Goal: Task Accomplishment & Management: Complete application form

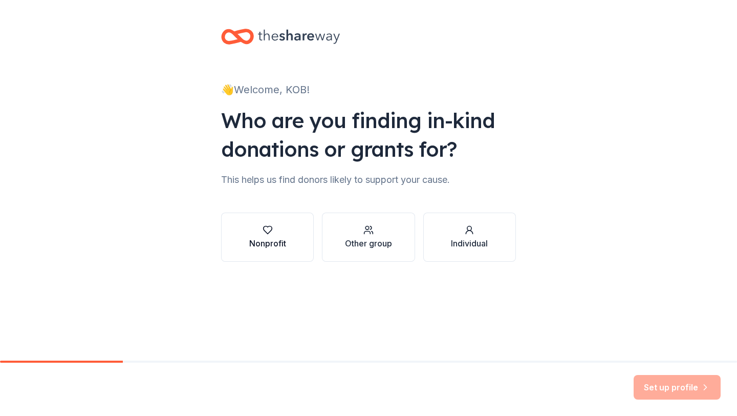
click at [284, 245] on div "Nonprofit" at bounding box center [267, 243] width 37 height 12
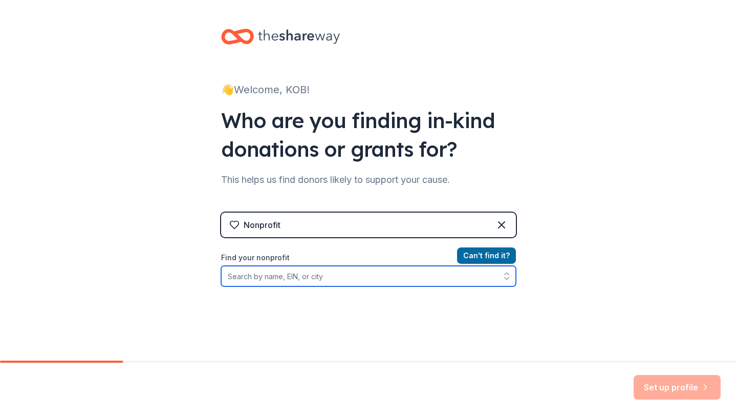
click at [364, 276] on input "Find your nonprofit" at bounding box center [368, 276] width 295 height 20
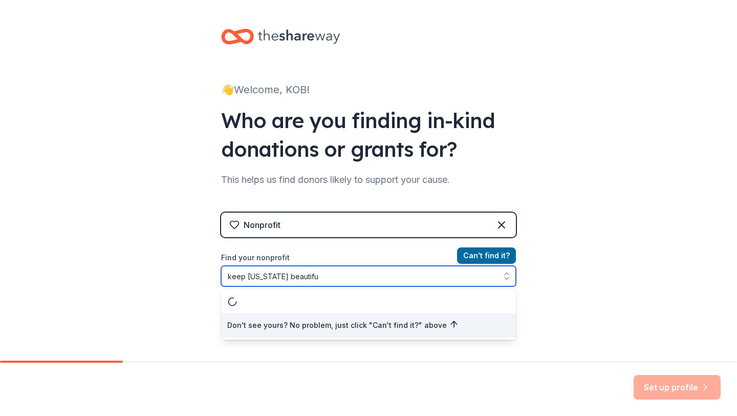
type input "keep [US_STATE] beautiful"
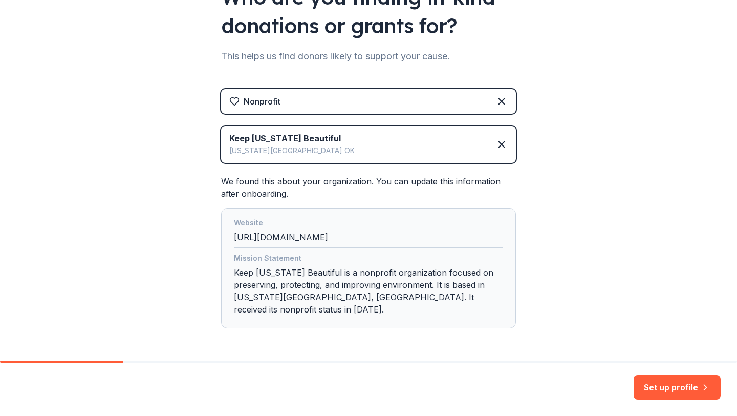
scroll to position [148, 0]
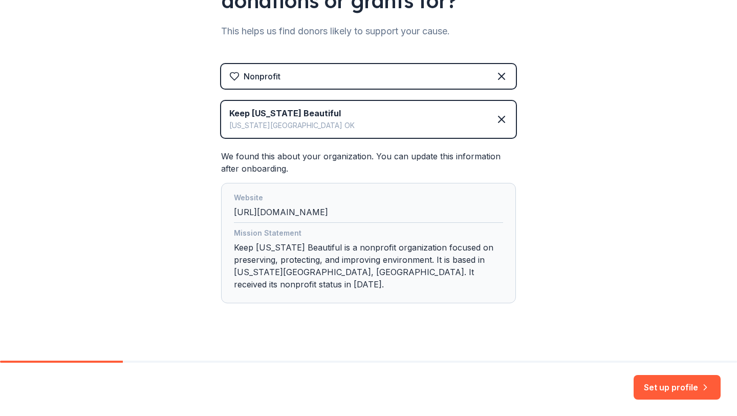
click at [394, 264] on div "Mission Statement Keep [US_STATE] Beautiful is a nonprofit organization focused…" at bounding box center [368, 261] width 269 height 68
click at [402, 270] on div "Mission Statement Keep Oklahoma Beautiful is a nonprofit organization focused o…" at bounding box center [368, 261] width 269 height 68
click at [659, 382] on button "Set up profile" at bounding box center [677, 387] width 87 height 25
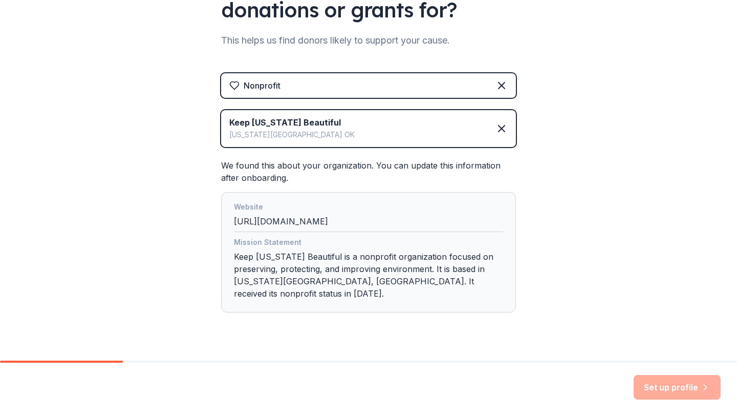
scroll to position [138, 0]
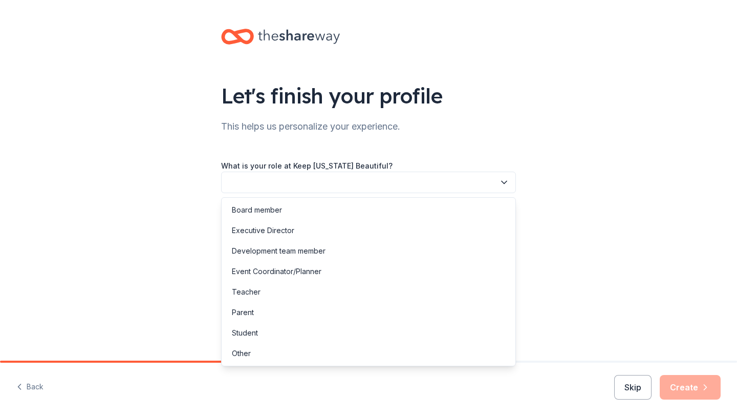
click at [406, 187] on button "button" at bounding box center [368, 183] width 295 height 22
click at [292, 325] on div "Student" at bounding box center [369, 333] width 290 height 20
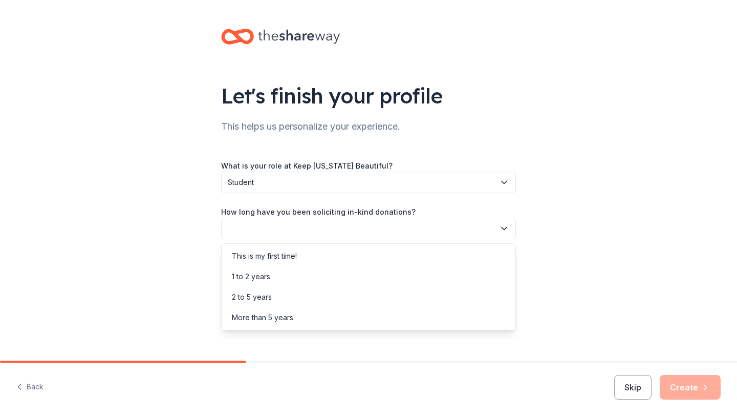
click at [324, 225] on button "button" at bounding box center [368, 229] width 295 height 22
click at [310, 258] on div "This is my first time!" at bounding box center [369, 256] width 290 height 20
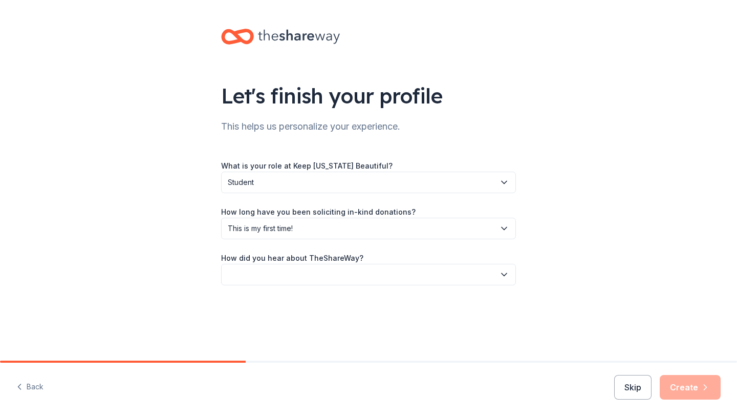
click at [313, 277] on button "button" at bounding box center [368, 275] width 295 height 22
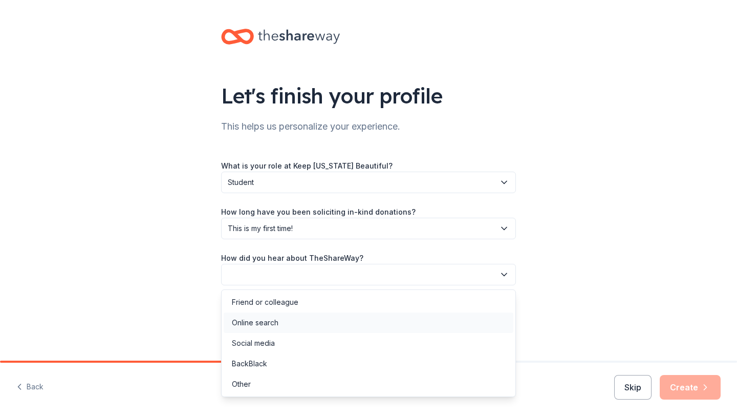
click at [299, 324] on div "Online search" at bounding box center [369, 322] width 290 height 20
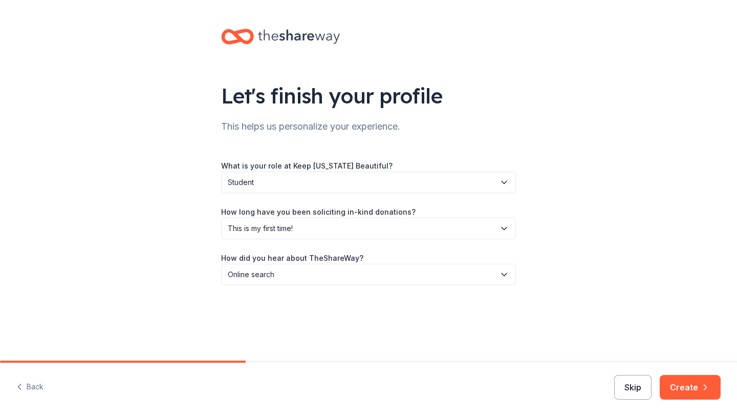
click at [639, 383] on button "Skip" at bounding box center [632, 387] width 37 height 25
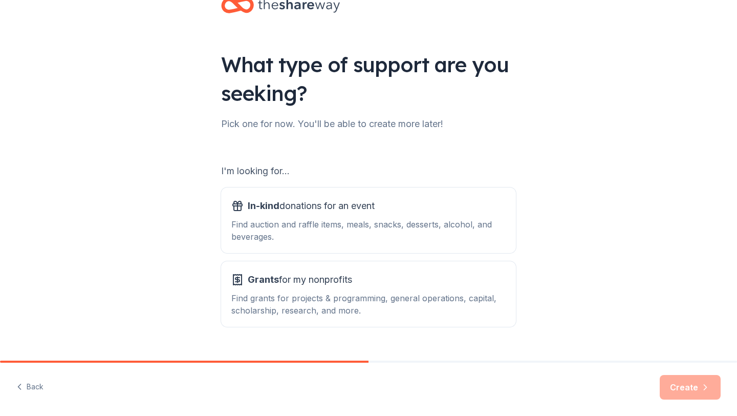
scroll to position [53, 0]
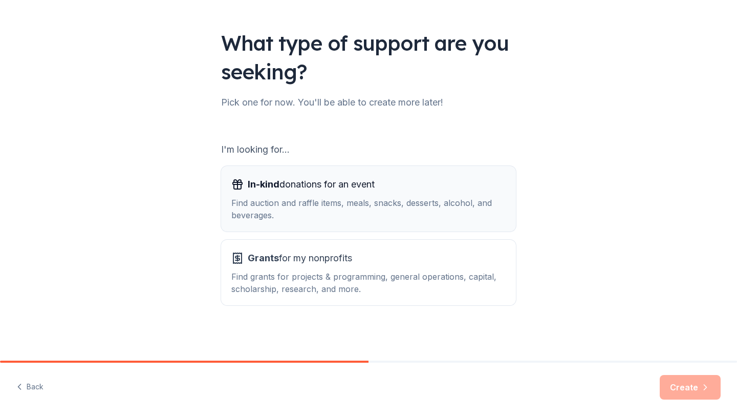
click at [466, 194] on div "In-kind donations for an event Find auction and raffle items, meals, snacks, de…" at bounding box center [368, 198] width 274 height 45
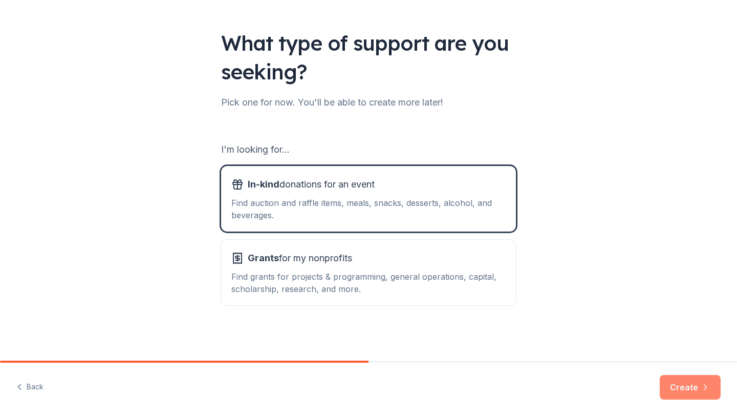
click at [697, 387] on button "Create" at bounding box center [690, 387] width 61 height 25
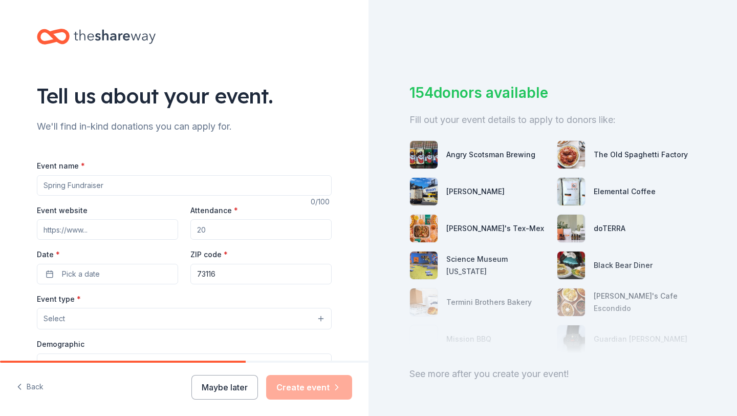
click at [248, 184] on input "Event name *" at bounding box center [184, 185] width 295 height 20
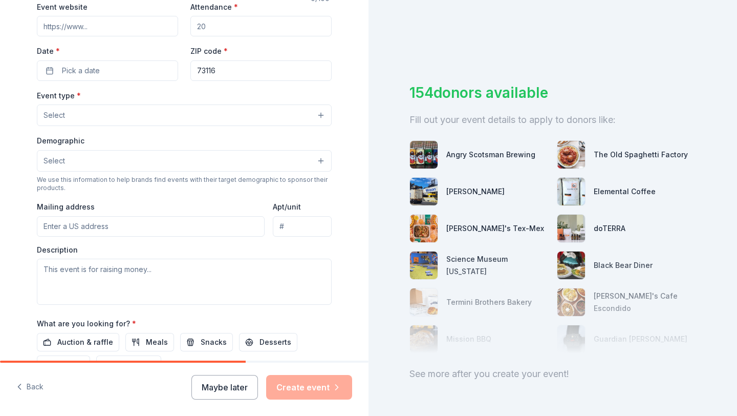
scroll to position [321, 0]
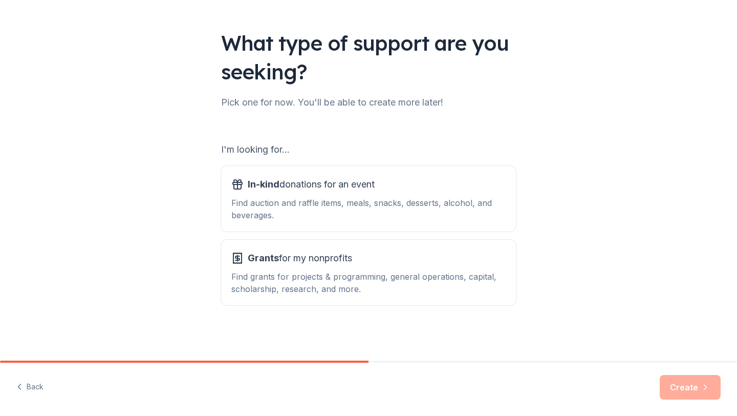
scroll to position [42, 0]
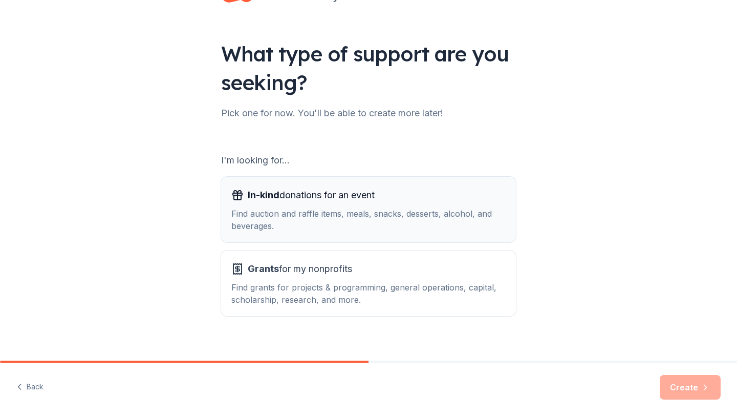
click at [274, 211] on div "Find auction and raffle items, meals, snacks, desserts, alcohol, and beverages." at bounding box center [368, 219] width 274 height 25
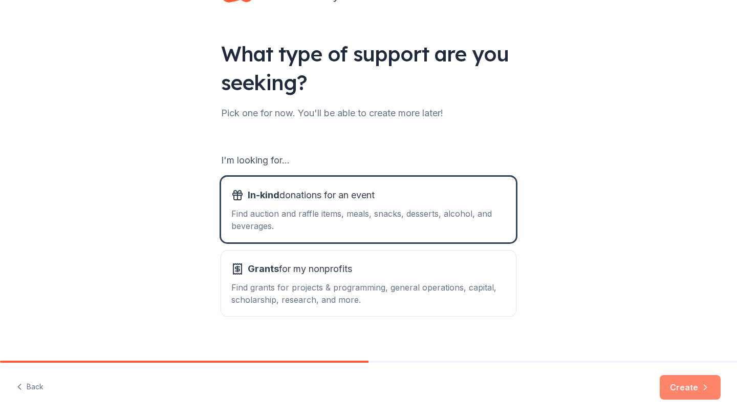
click at [678, 382] on button "Create" at bounding box center [690, 387] width 61 height 25
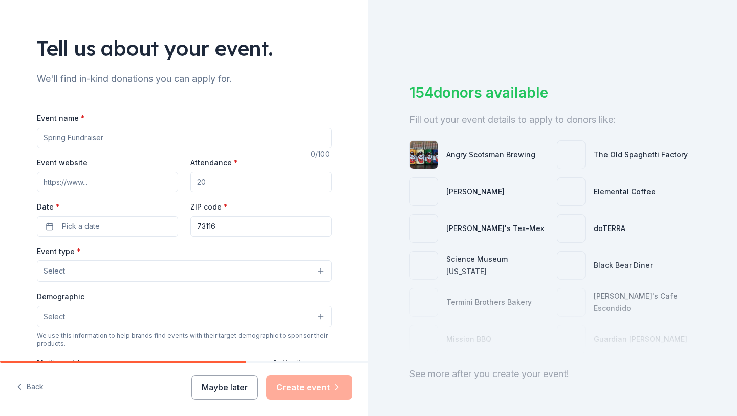
scroll to position [48, 0]
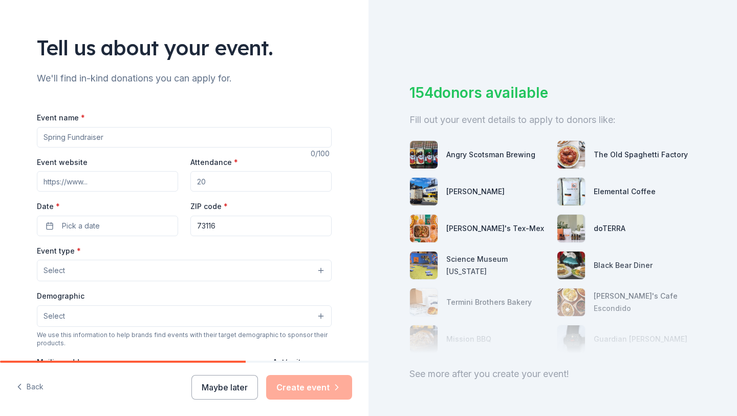
click at [195, 134] on input "Event name *" at bounding box center [184, 137] width 295 height 20
type input "Environmental Excellence Celebration"
paste input "[URL][DOMAIN_NAME]"
type input "[URL][DOMAIN_NAME]"
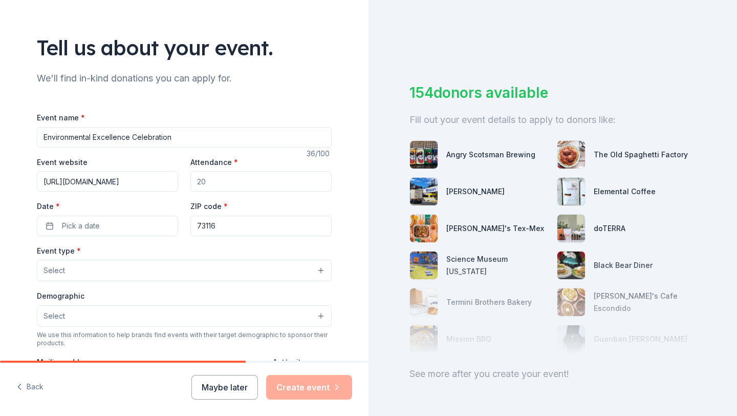
click at [252, 183] on input "Attendance *" at bounding box center [260, 181] width 141 height 20
type input "700"
click at [149, 223] on button "Pick a date" at bounding box center [107, 226] width 141 height 20
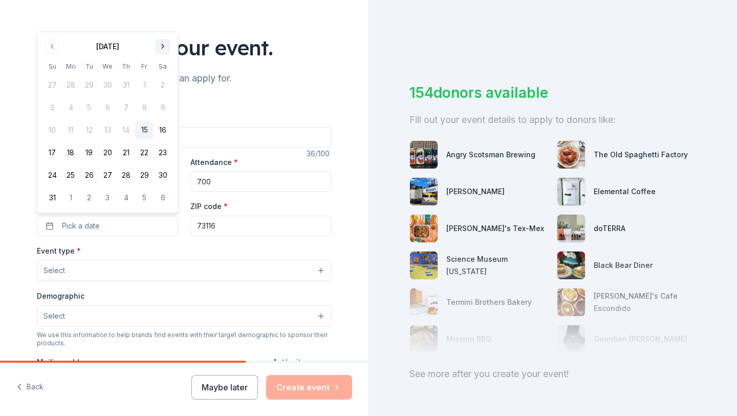
click at [162, 45] on button "Go to next month" at bounding box center [163, 46] width 14 height 14
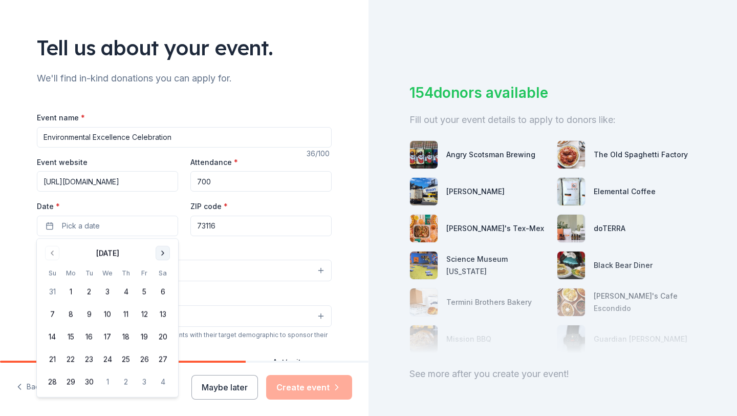
click at [159, 251] on button "Go to next month" at bounding box center [163, 253] width 14 height 14
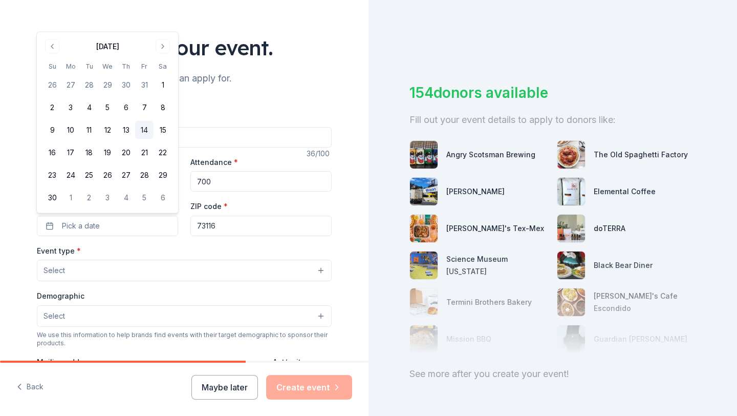
click at [150, 133] on button "14" at bounding box center [144, 130] width 18 height 18
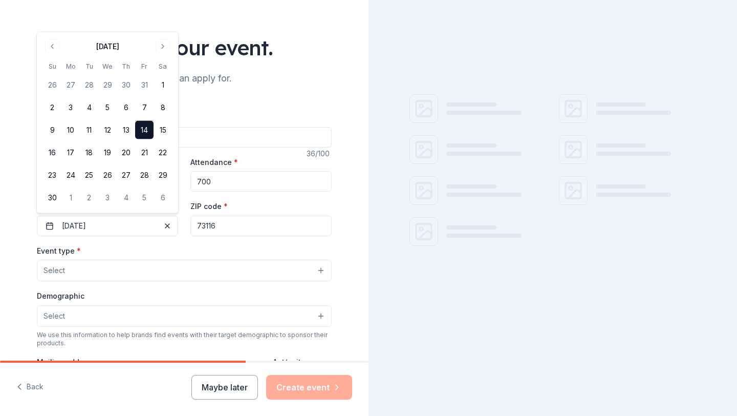
click at [186, 238] on div "Event name * Environmental Excellence Celebration 36 /100 Event website [URL][D…" at bounding box center [184, 347] width 295 height 473
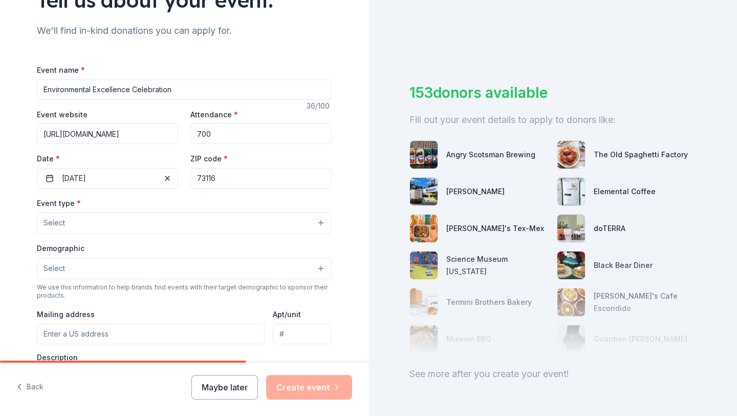
scroll to position [98, 0]
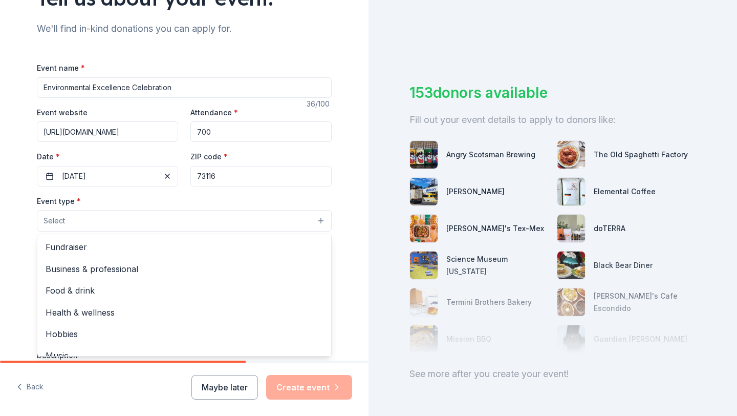
click at [185, 213] on button "Select" at bounding box center [184, 221] width 295 height 22
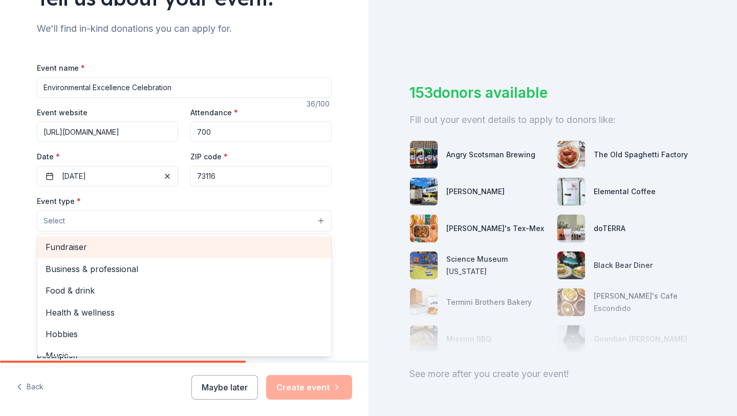
click at [148, 247] on span "Fundraiser" at bounding box center [184, 246] width 277 height 13
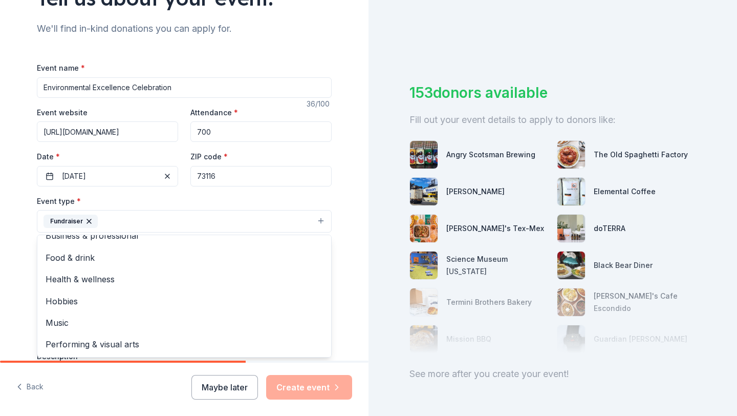
click at [158, 199] on div "Event type * Fundraiser Business & professional Food & drink Health & wellness …" at bounding box center [184, 214] width 295 height 38
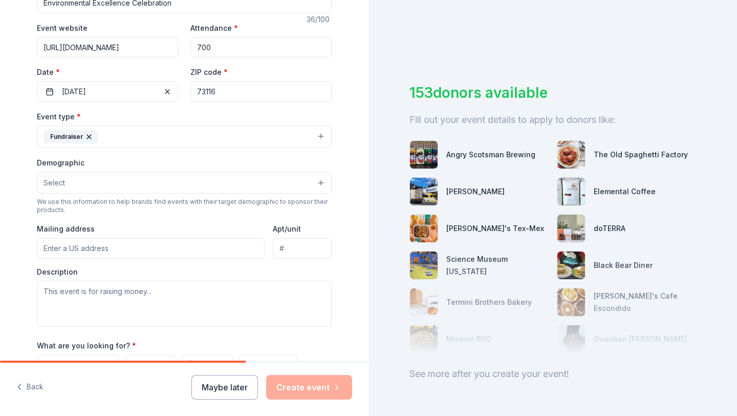
scroll to position [191, 0]
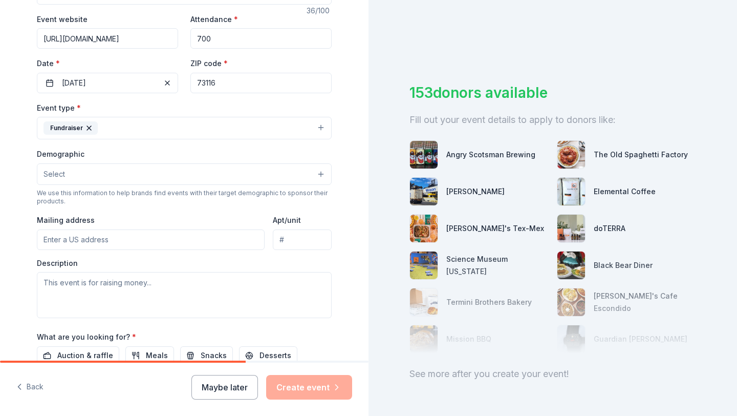
click at [143, 175] on button "Select" at bounding box center [184, 174] width 295 height 22
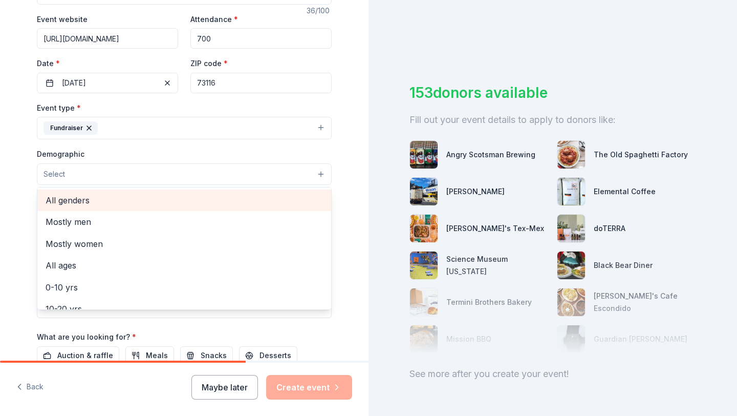
click at [127, 199] on span "All genders" at bounding box center [184, 200] width 277 height 13
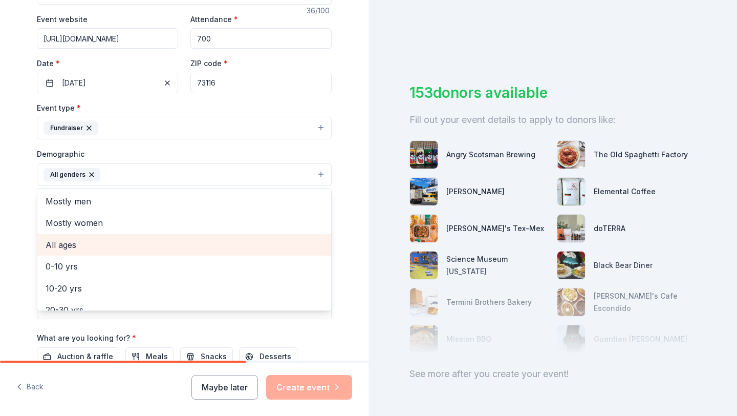
click at [114, 234] on div "All ages" at bounding box center [184, 245] width 294 height 22
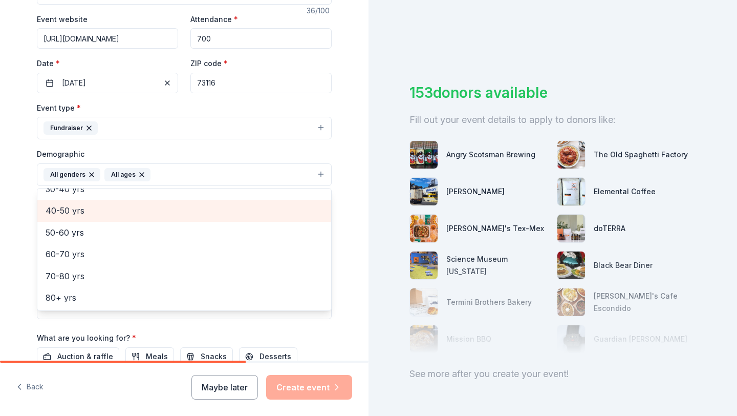
scroll to position [0, 0]
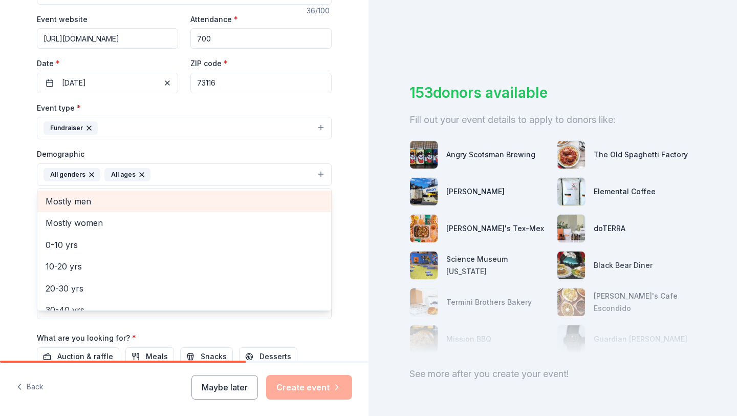
click at [130, 198] on span "Mostly men" at bounding box center [184, 201] width 277 height 13
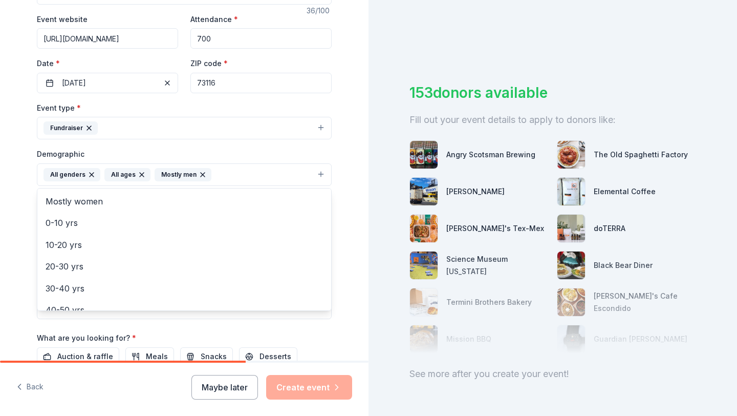
click at [7, 203] on div "Tell us about your event. We'll find in-kind donations you can apply for. Event…" at bounding box center [184, 150] width 369 height 683
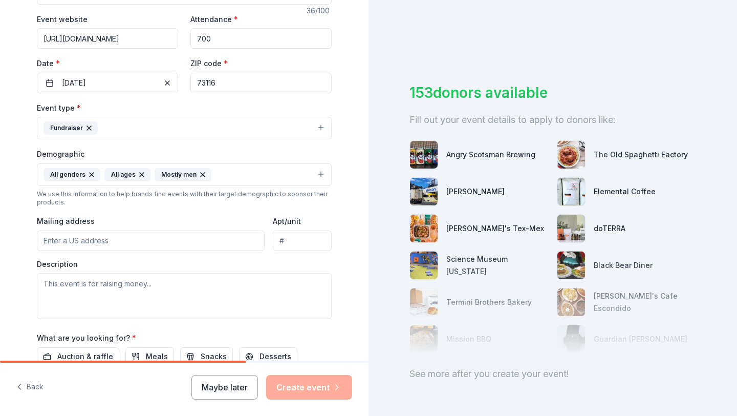
click at [89, 250] on div at bounding box center [151, 240] width 228 height 20
click at [95, 240] on input "Mailing address" at bounding box center [151, 240] width 228 height 20
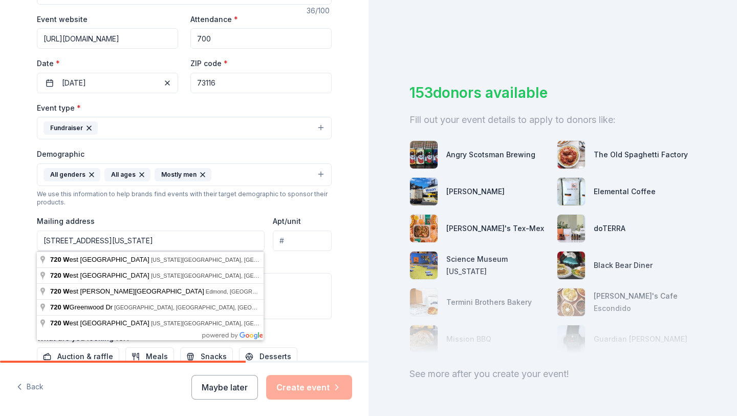
type input "[STREET_ADDRESS][US_STATE]"
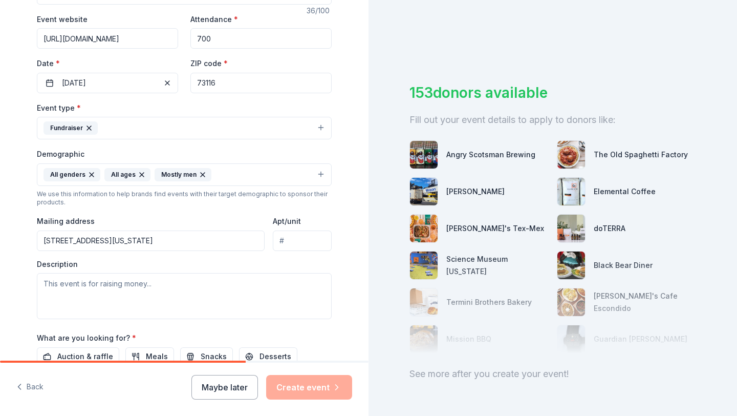
click at [301, 240] on input "Apt/unit" at bounding box center [302, 240] width 59 height 20
type input "114"
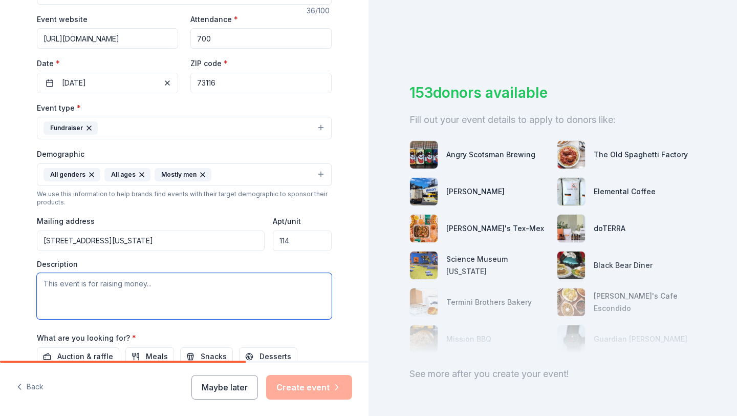
click at [238, 292] on textarea at bounding box center [184, 296] width 295 height 46
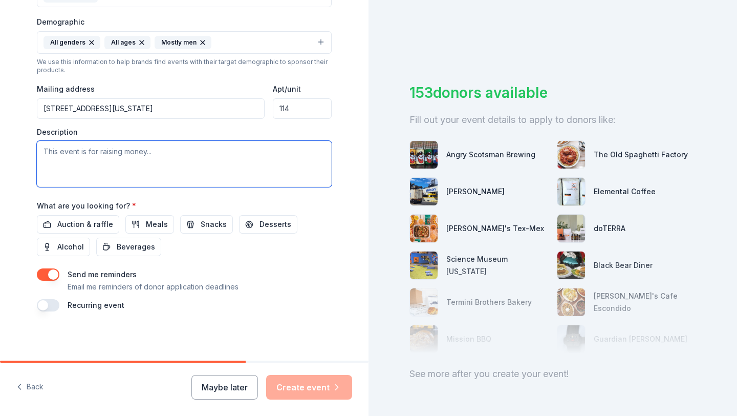
scroll to position [313, 0]
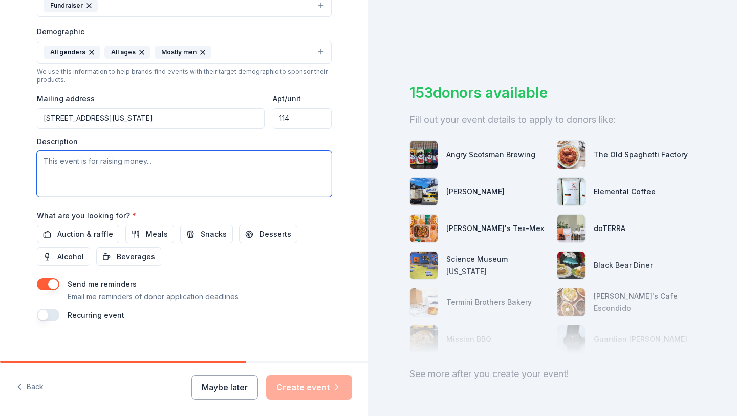
paste textarea "On the evening of [DATE], the National Cowboy and [GEOGRAPHIC_DATA] in [US_STAT…"
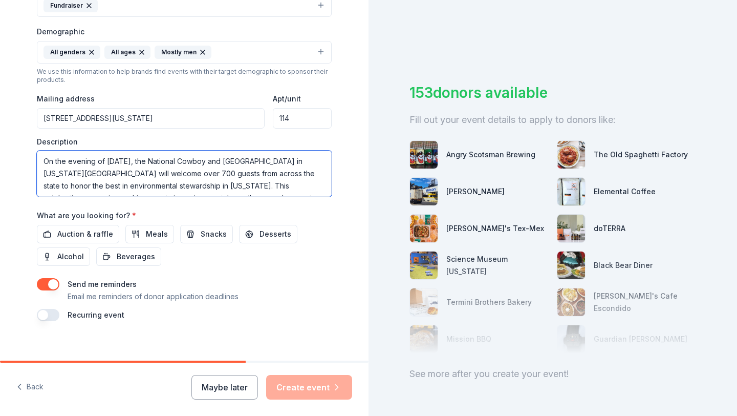
scroll to position [117, 0]
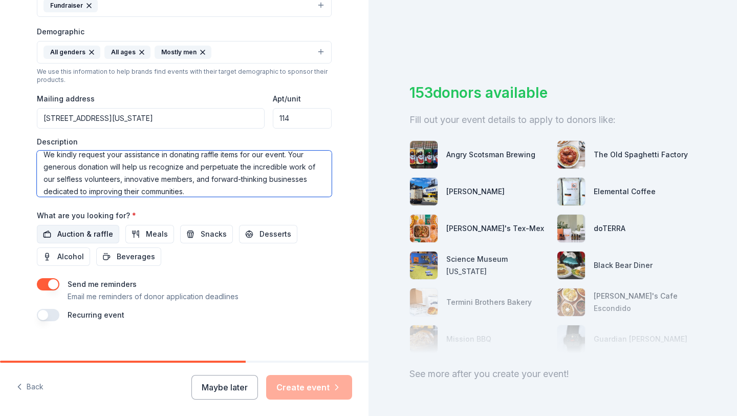
type textarea "On the evening of [DATE], the National Cowboy and [GEOGRAPHIC_DATA] in [US_STAT…"
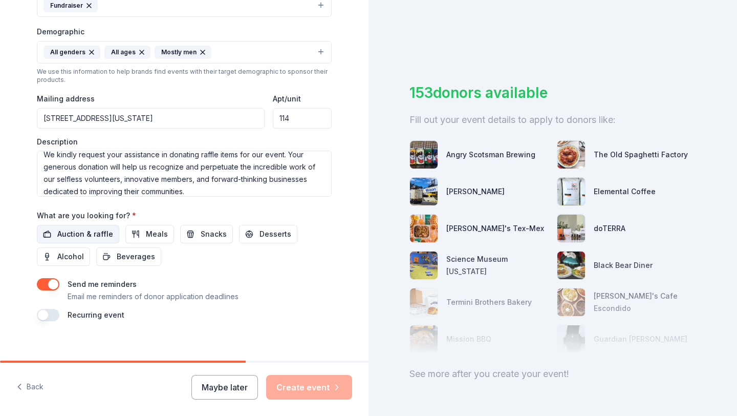
click at [99, 239] on span "Auction & raffle" at bounding box center [85, 234] width 56 height 12
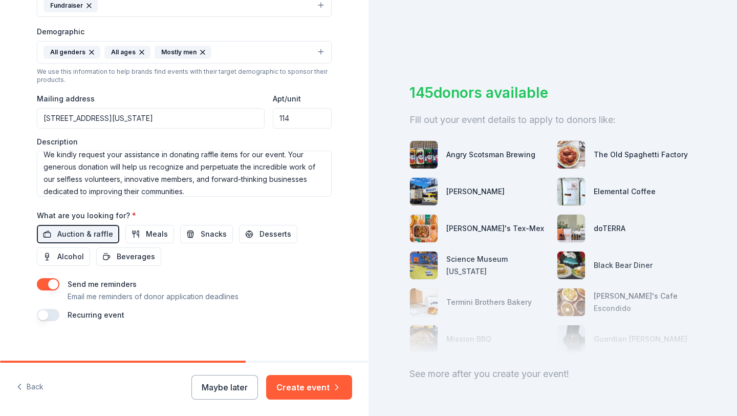
click at [53, 283] on button "button" at bounding box center [48, 284] width 23 height 12
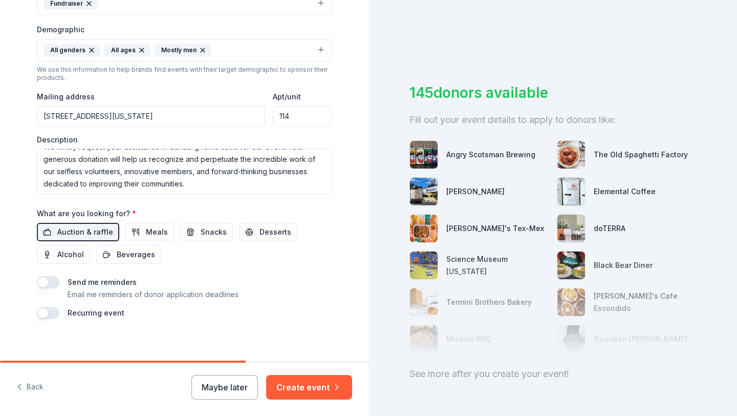
scroll to position [323, 0]
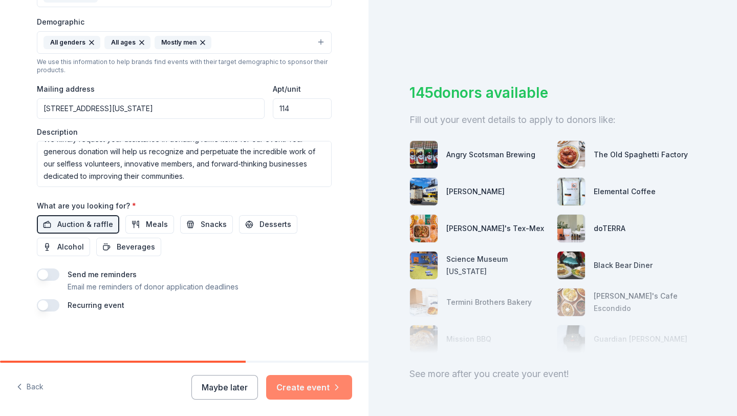
click at [327, 393] on button "Create event" at bounding box center [309, 387] width 86 height 25
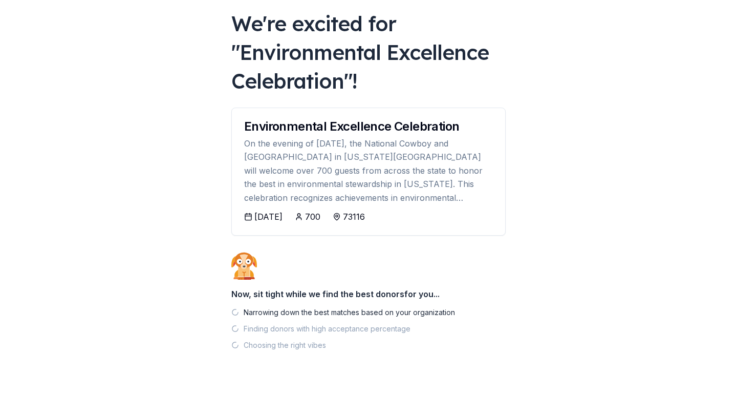
scroll to position [59, 0]
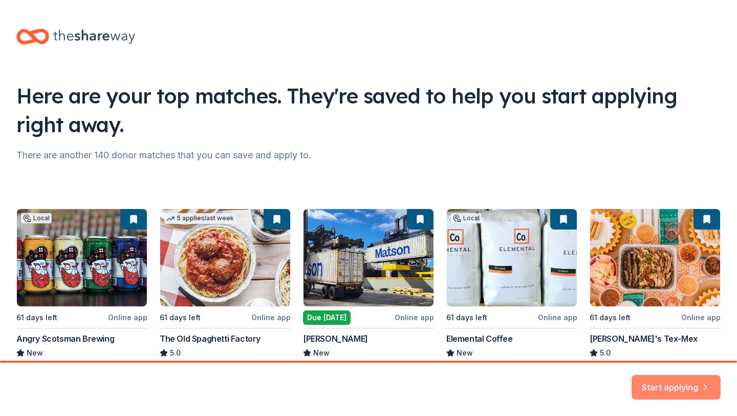
click at [654, 393] on button "Start applying" at bounding box center [676, 383] width 89 height 25
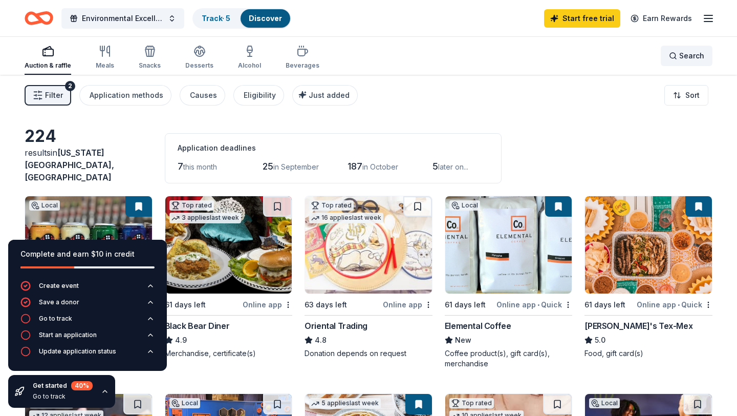
click at [682, 57] on span "Search" at bounding box center [691, 56] width 25 height 12
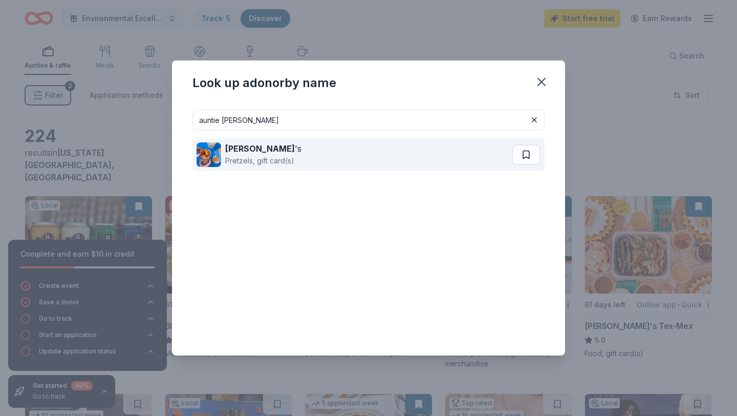
type input "auntie [PERSON_NAME]"
click at [305, 152] on div "[PERSON_NAME] 's Pretzels, gift card(s)" at bounding box center [354, 154] width 315 height 33
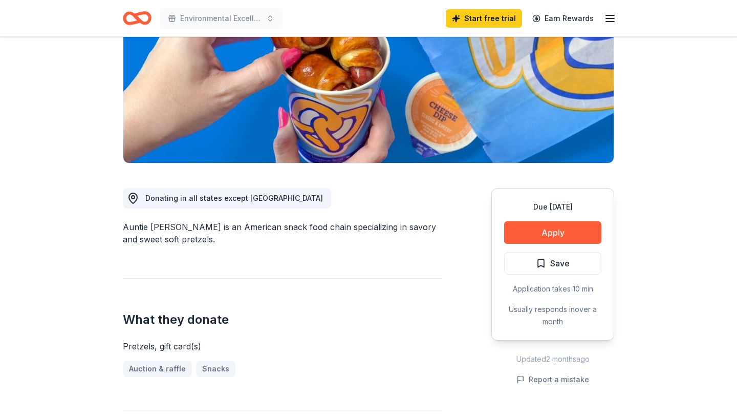
scroll to position [246, 0]
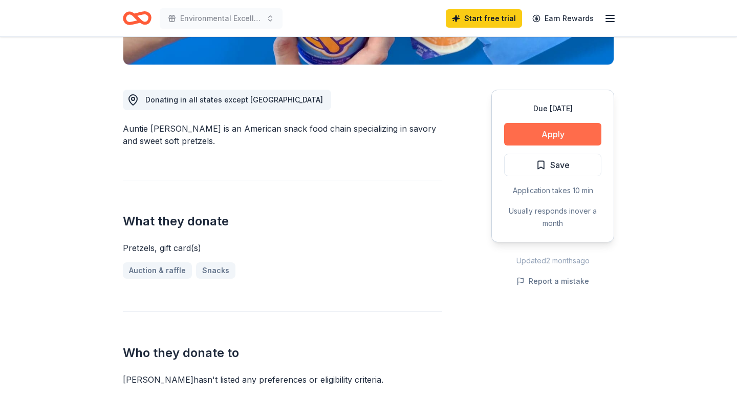
click at [527, 129] on button "Apply" at bounding box center [552, 134] width 97 height 23
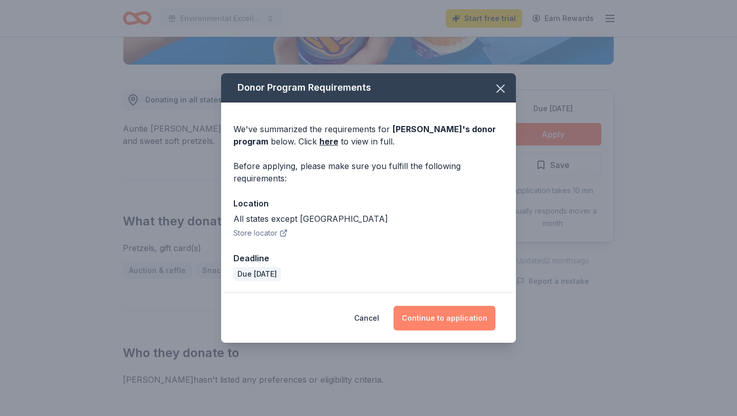
click at [434, 316] on button "Continue to application" at bounding box center [445, 318] width 102 height 25
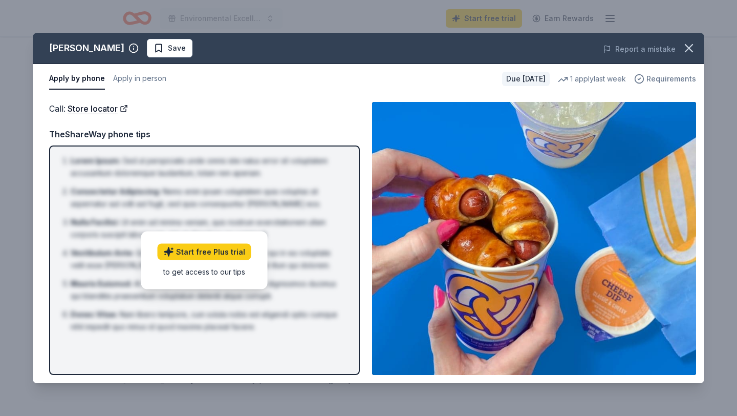
click at [661, 77] on span "Requirements" at bounding box center [672, 79] width 50 height 12
click at [439, 142] on img at bounding box center [534, 238] width 324 height 273
click at [149, 80] on button "Apply in person" at bounding box center [139, 79] width 53 height 22
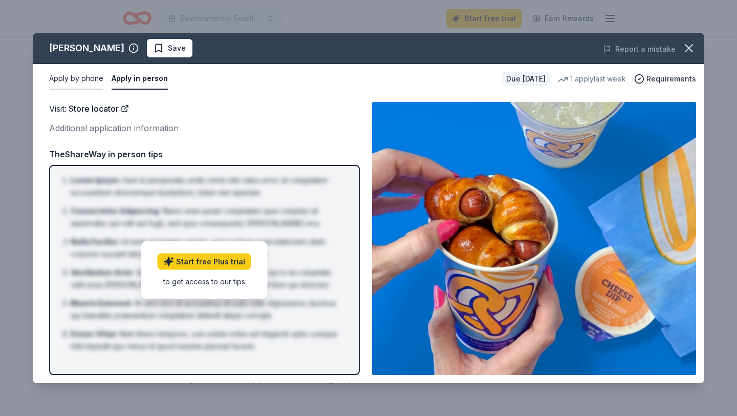
click at [82, 75] on button "Apply by phone" at bounding box center [76, 79] width 54 height 22
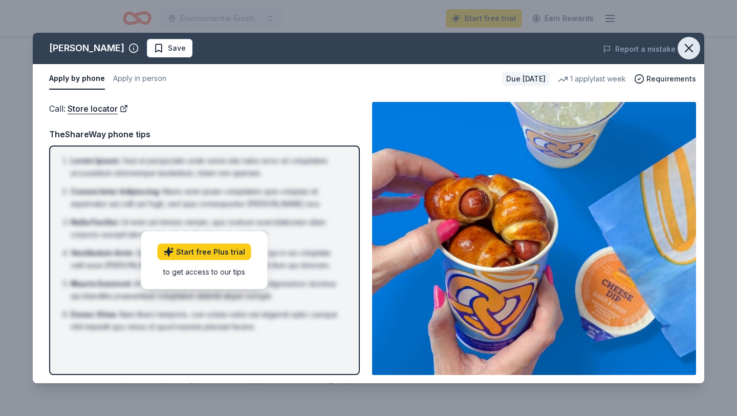
click at [696, 50] on button "button" at bounding box center [689, 48] width 23 height 23
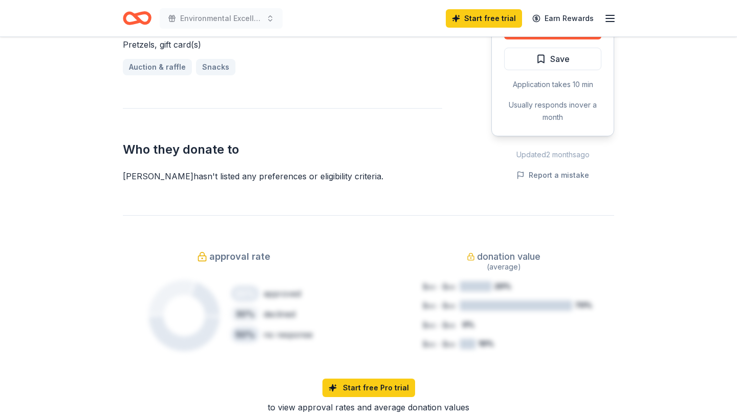
scroll to position [0, 0]
